Goal: Find contact information: Find contact information

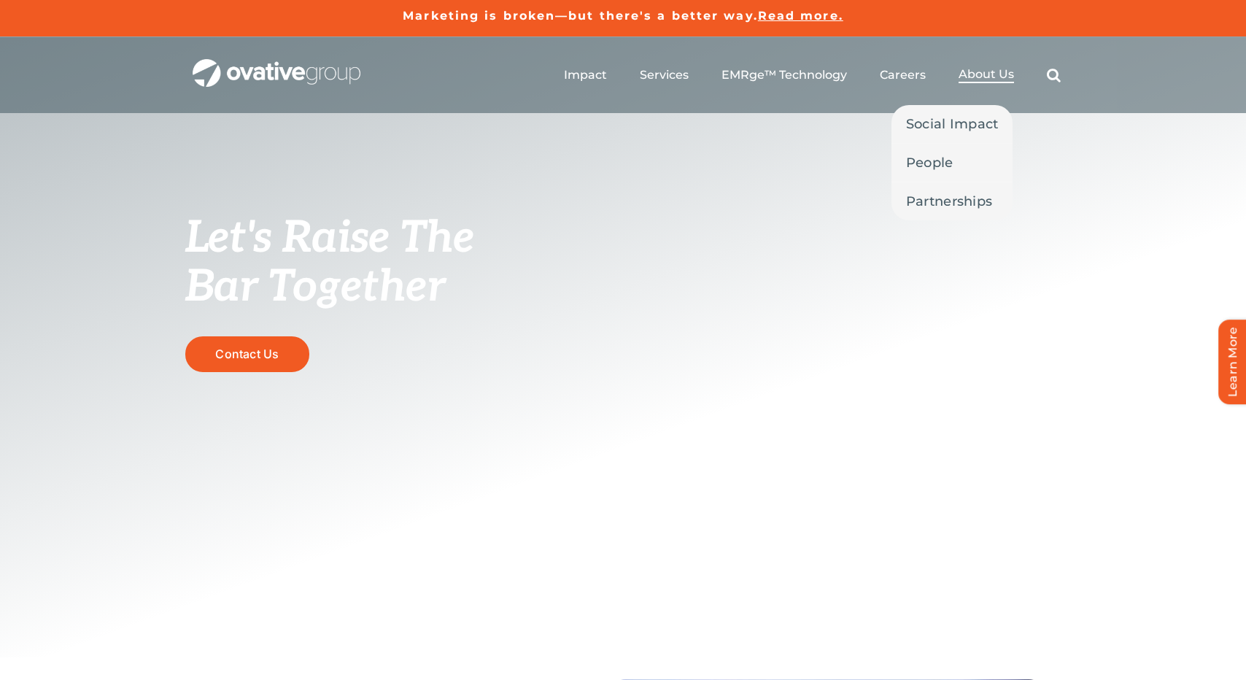
click at [990, 71] on span "About Us" at bounding box center [986, 74] width 55 height 15
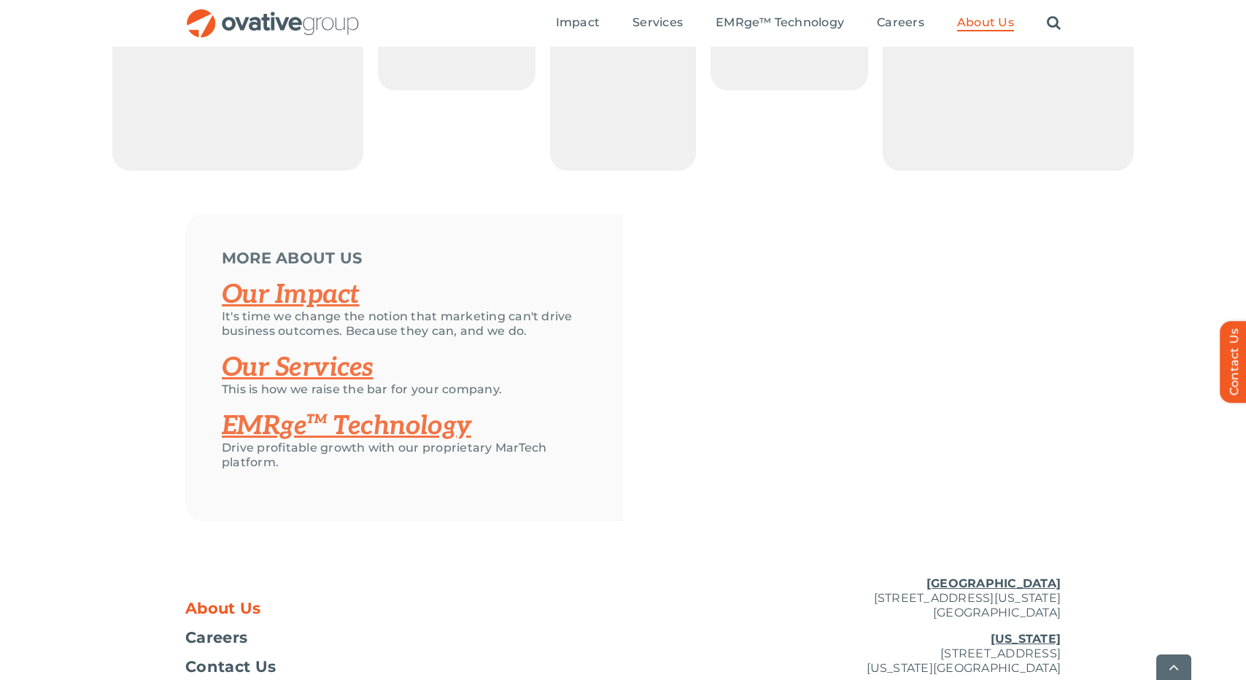
scroll to position [3059, 0]
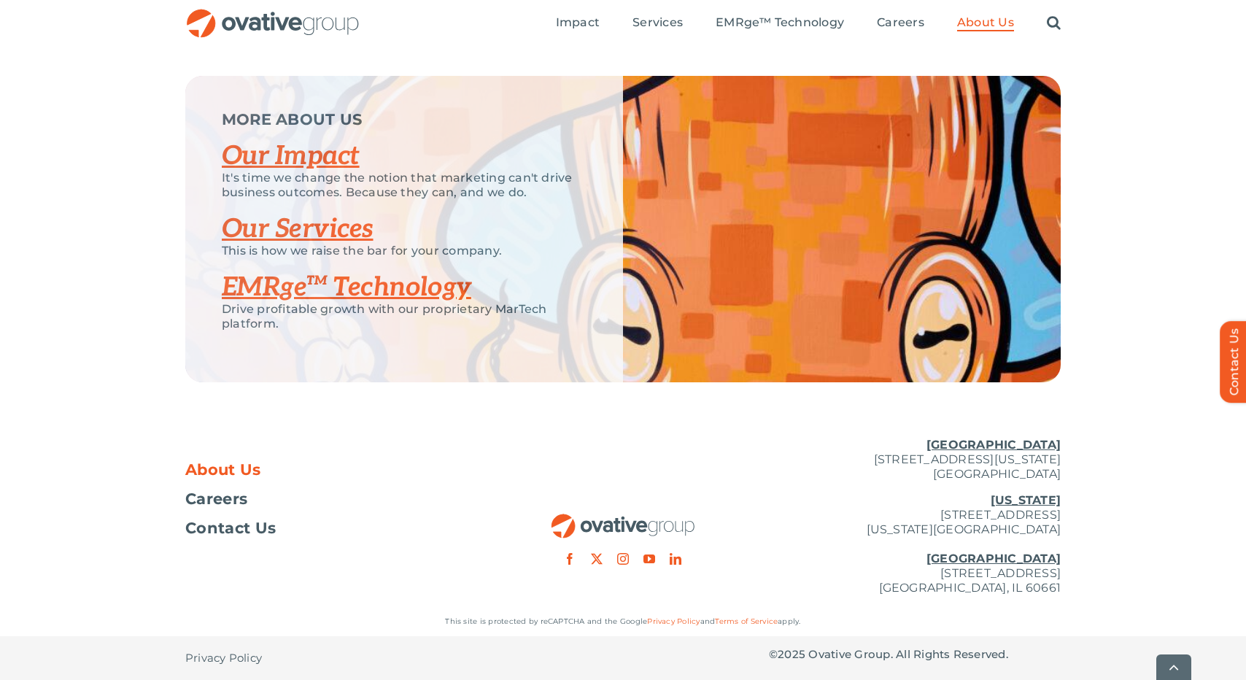
click at [838, 455] on p "Minneapolis 729 Washington Avenue N, Suite 1000 Minneapolis, MN 55401" at bounding box center [915, 460] width 292 height 44
drag, startPoint x: 838, startPoint y: 455, endPoint x: 1058, endPoint y: 475, distance: 221.3
click at [1058, 475] on p "Minneapolis 729 Washington Avenue N, Suite 1000 Minneapolis, MN 55401" at bounding box center [915, 460] width 292 height 44
copy p "729 Washington Avenue N, Suite 1000 Minneapolis, MN 55401"
